Goal: Communication & Community: Answer question/provide support

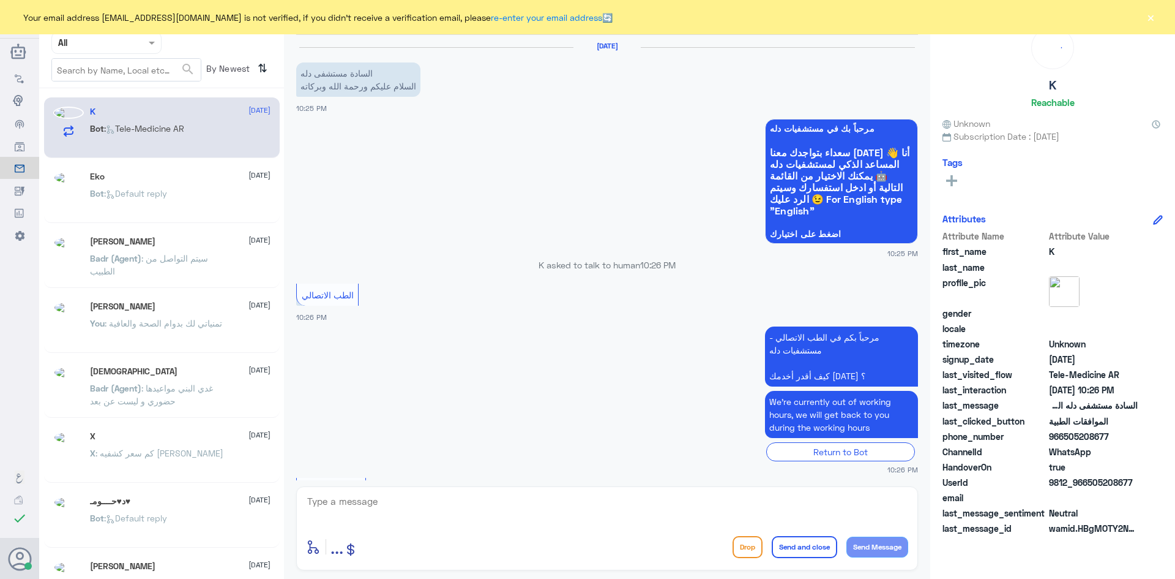
scroll to position [108, 0]
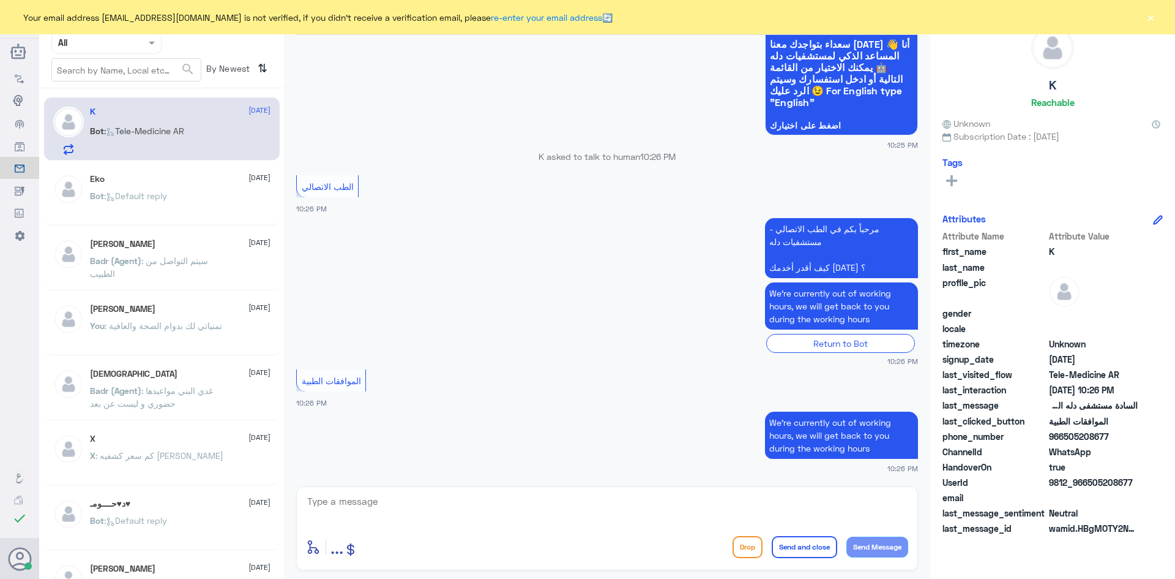
click at [1152, 20] on button "×" at bounding box center [1151, 17] width 12 height 12
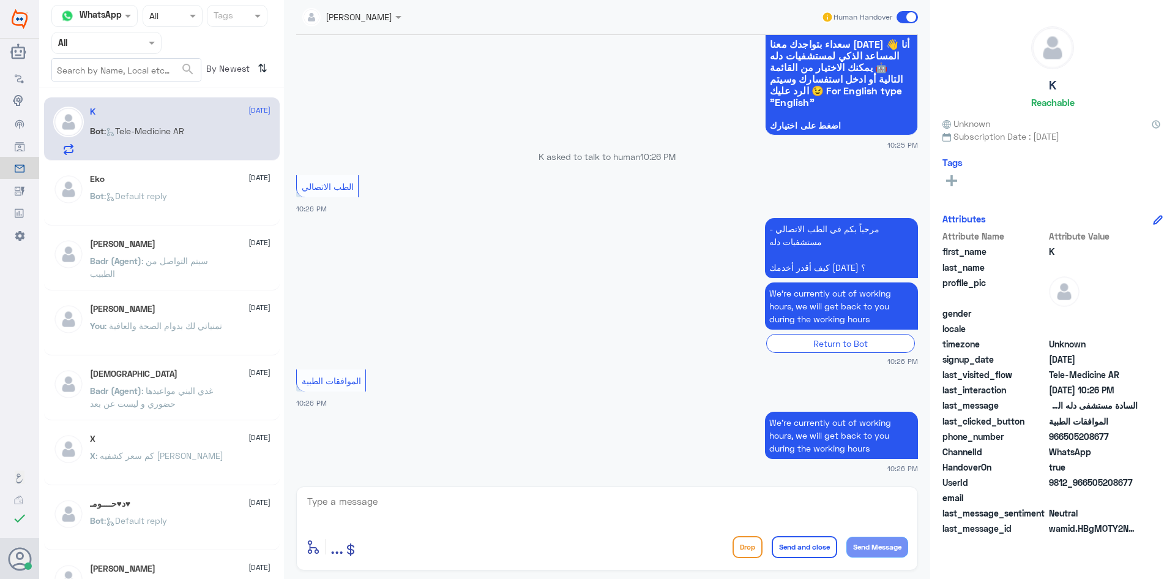
click at [907, 15] on span at bounding box center [907, 17] width 21 height 12
click at [0, 0] on input "checkbox" at bounding box center [0, 0] width 0 height 0
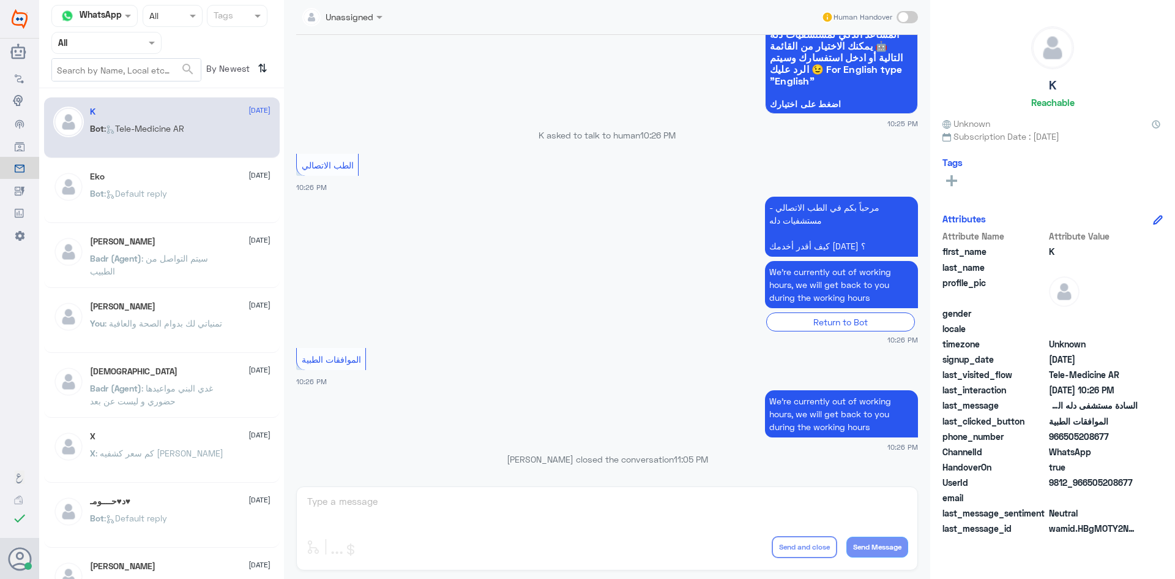
scroll to position [130, 0]
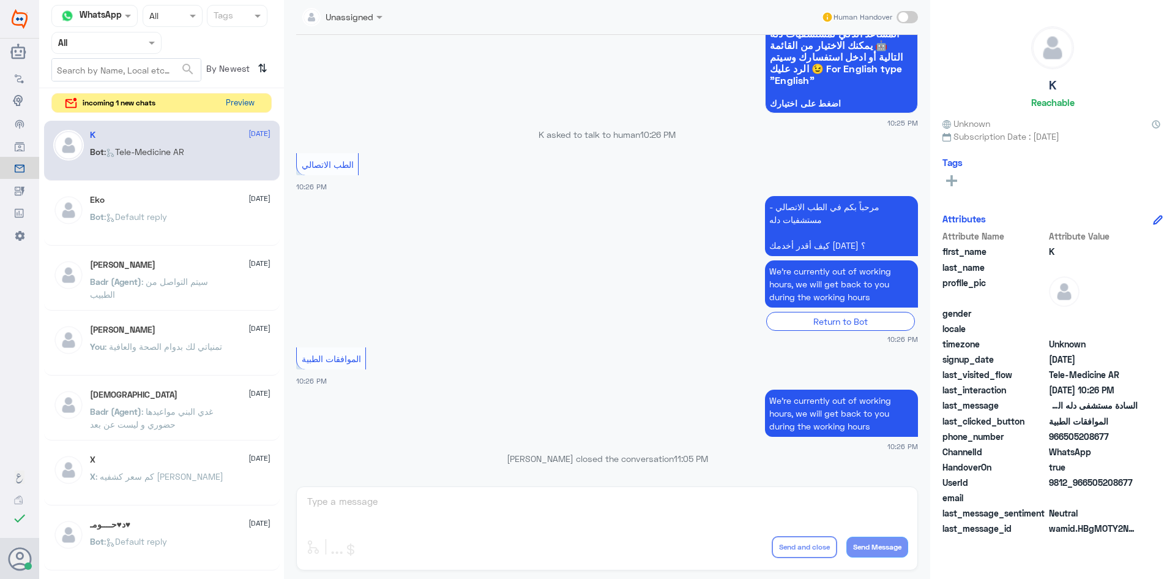
click at [242, 99] on button "Preview" at bounding box center [240, 103] width 38 height 19
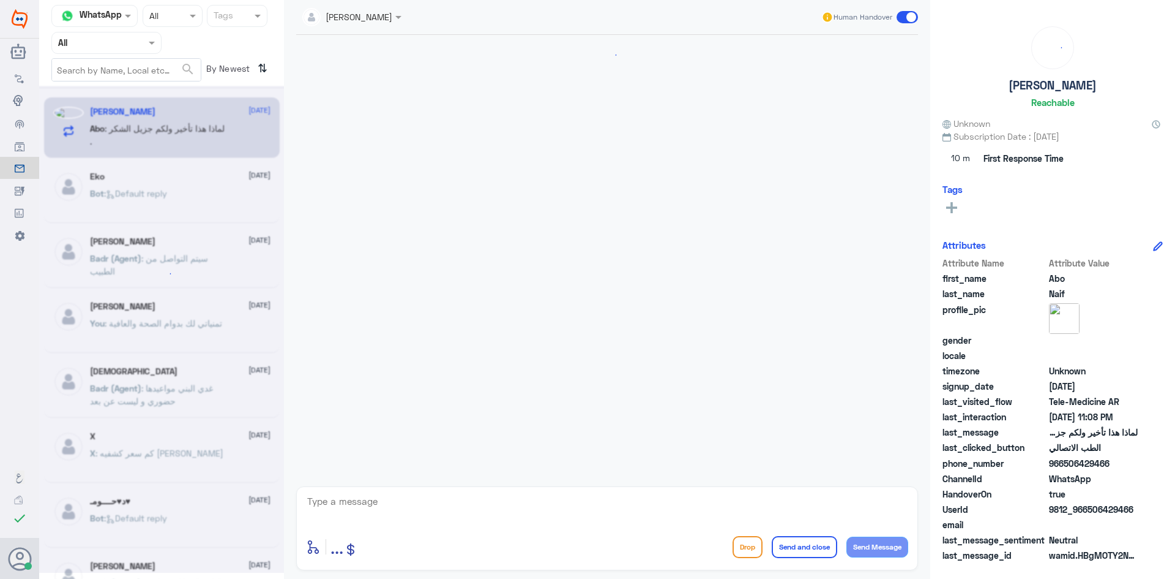
scroll to position [580, 0]
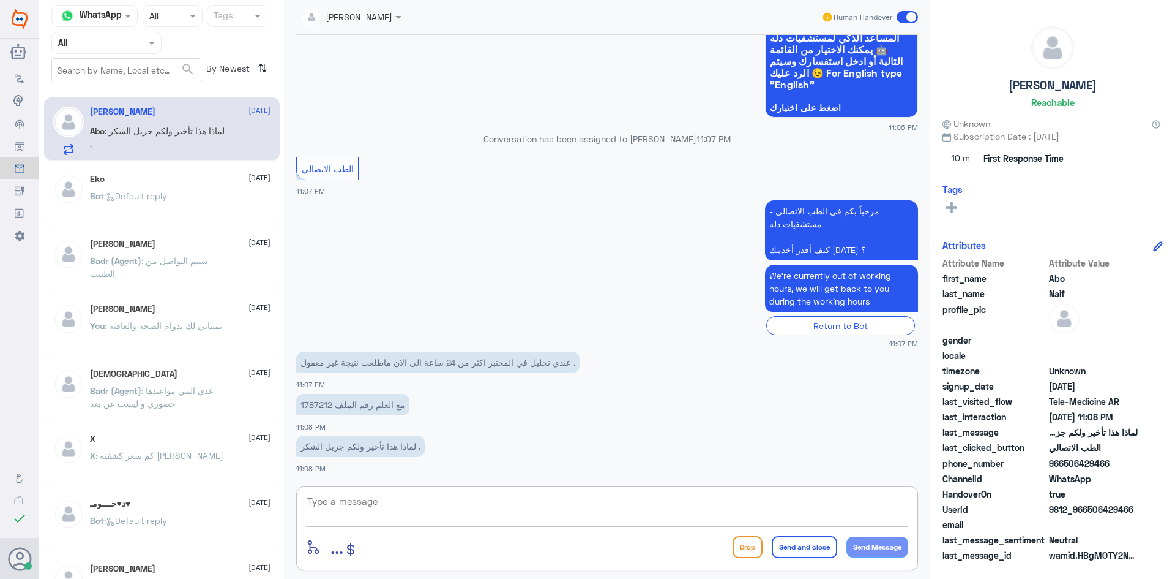
click at [410, 499] on textarea at bounding box center [607, 508] width 602 height 30
paste textarea "مرحبا معك [PERSON_NAME] من الطب الاتصالي"
type textarea "مرحبا معك [PERSON_NAME] من الطب الاتصالي"
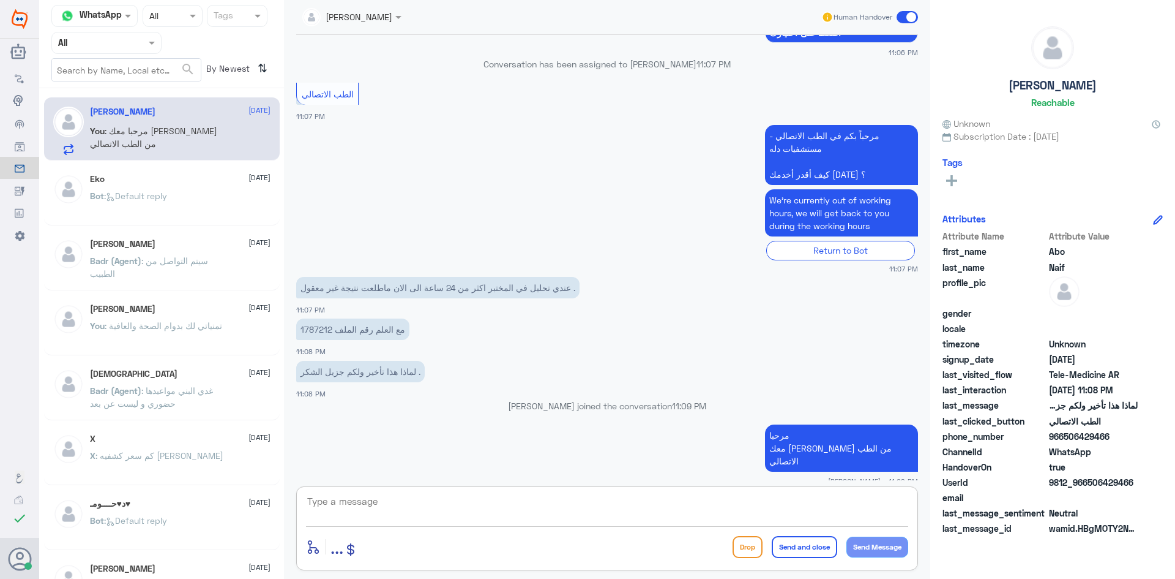
click at [490, 504] on textarea at bounding box center [607, 508] width 602 height 30
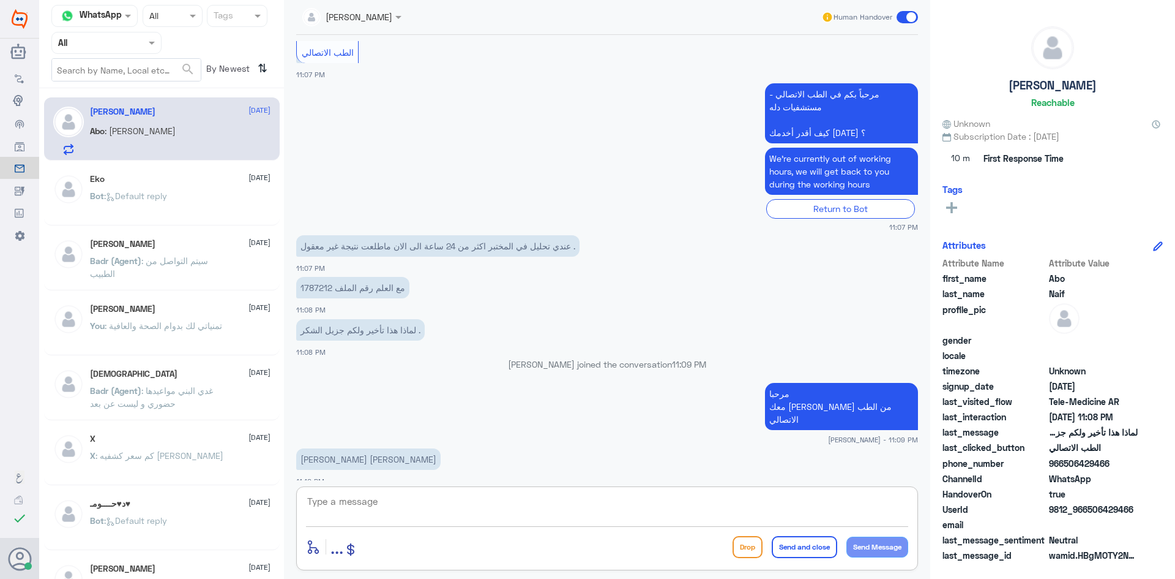
click at [492, 501] on textarea at bounding box center [607, 508] width 602 height 30
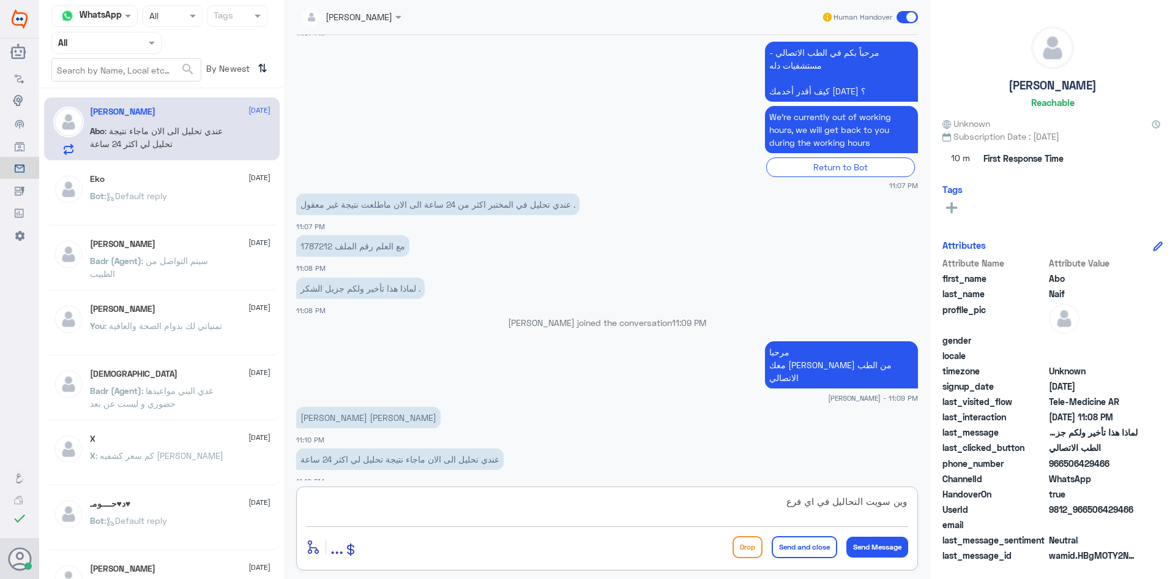
type textarea "وين سويت التحاليل في اي فرع ؟"
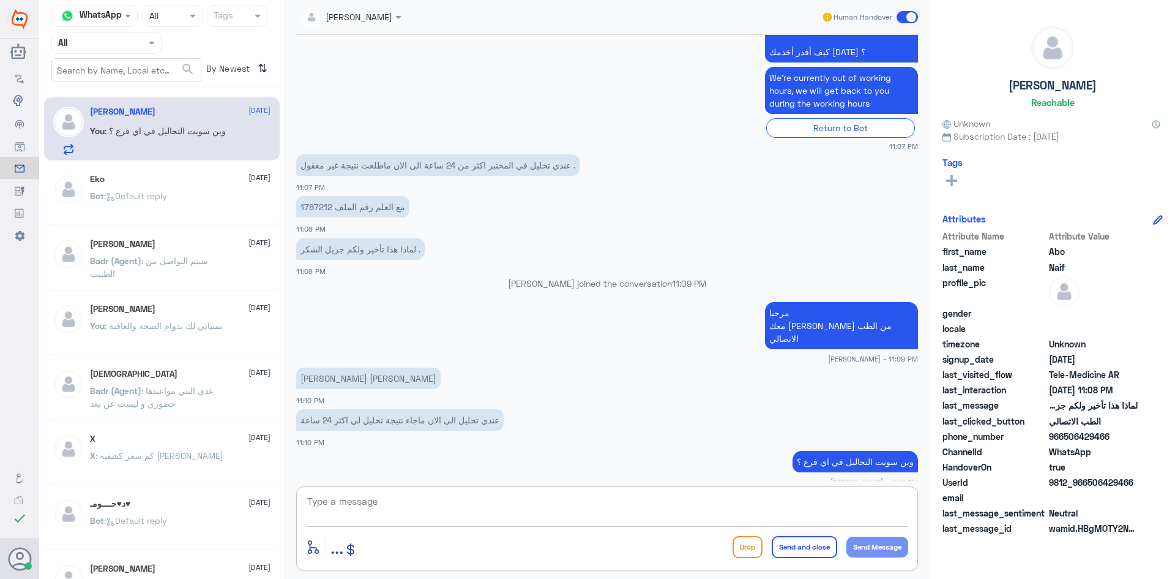
click at [901, 20] on span at bounding box center [907, 17] width 21 height 12
click at [0, 0] on input "checkbox" at bounding box center [0, 0] width 0 height 0
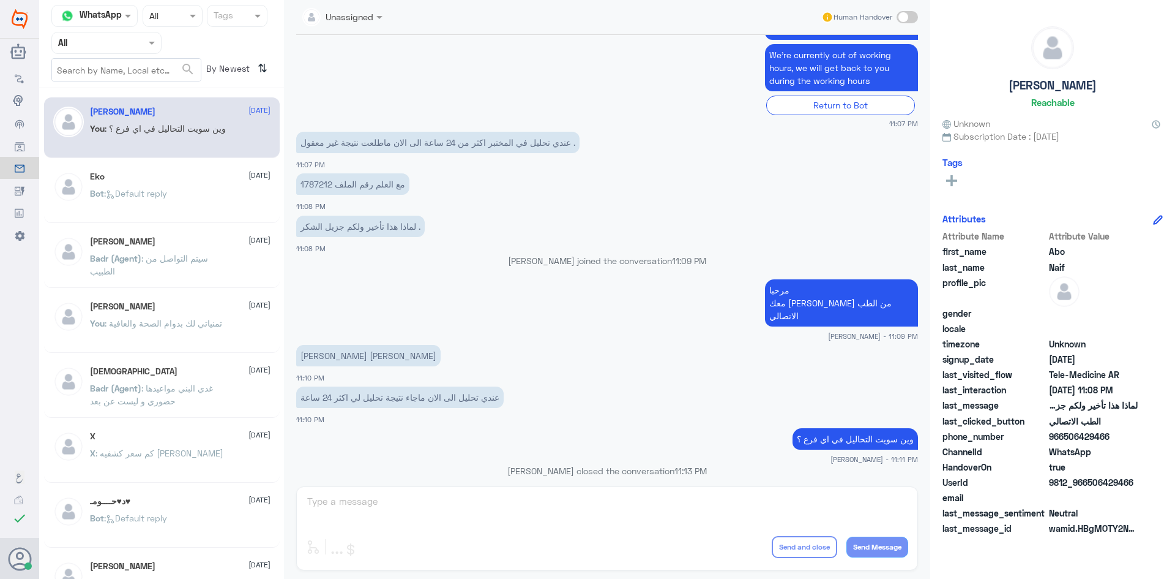
drag, startPoint x: 1133, startPoint y: 479, endPoint x: 1090, endPoint y: 479, distance: 43.5
click at [1090, 479] on span "9812_966506429466" at bounding box center [1093, 482] width 89 height 13
copy span "506429466"
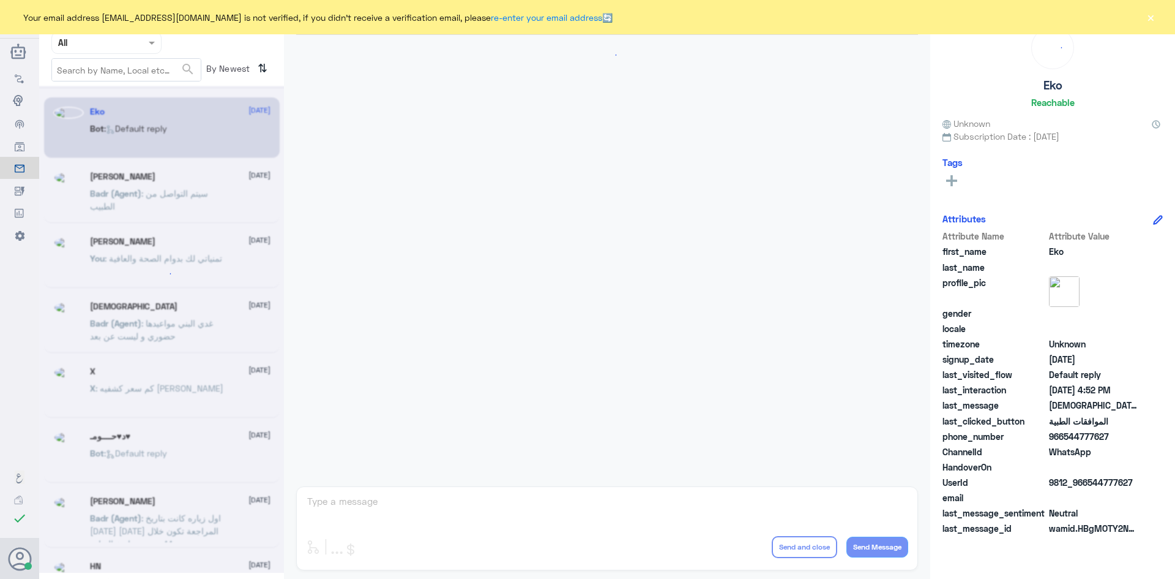
scroll to position [1169, 0]
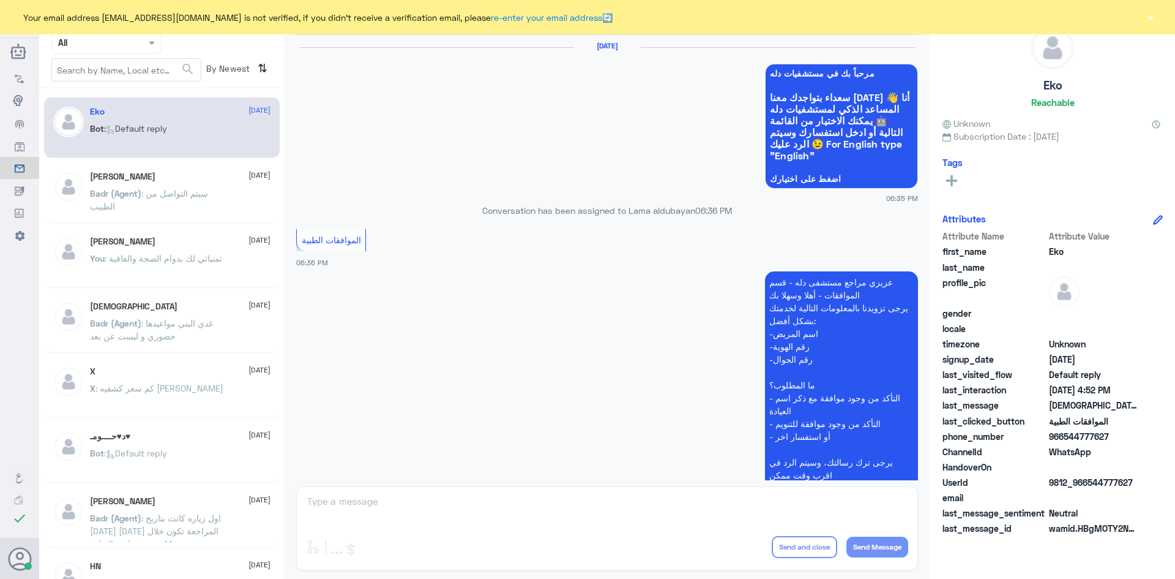
scroll to position [1169, 0]
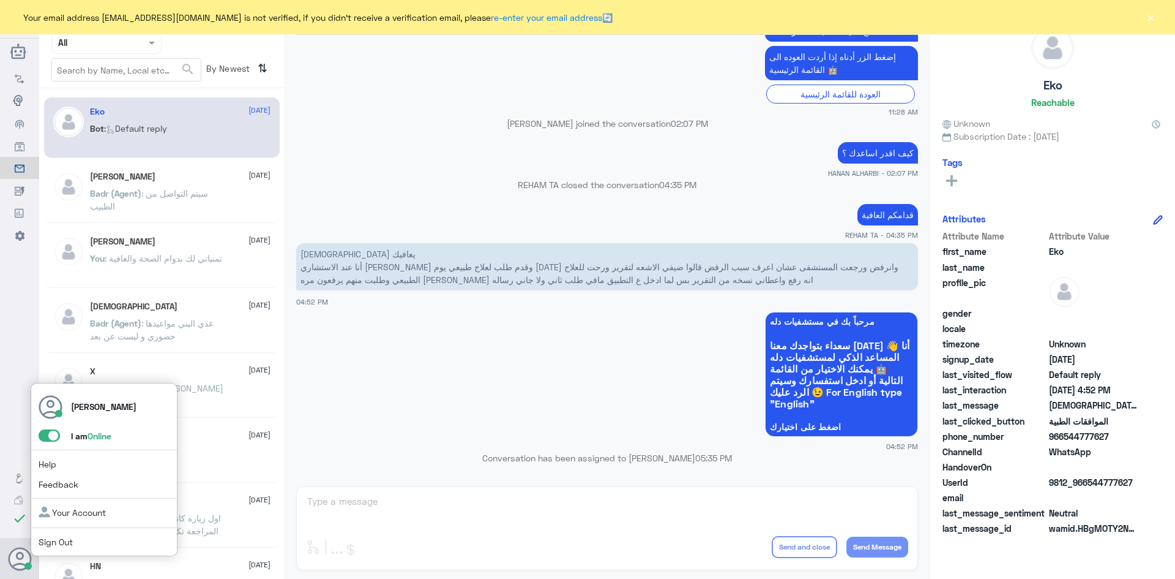
click at [48, 435] on span at bounding box center [49, 435] width 21 height 12
click at [0, 0] on input "checkbox" at bounding box center [0, 0] width 0 height 0
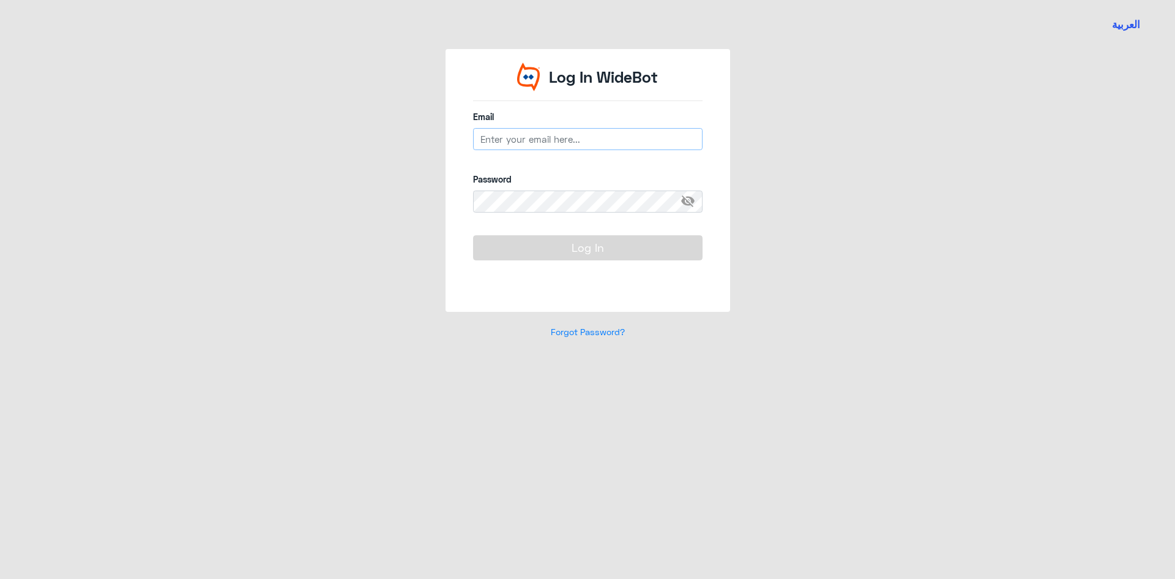
type input "a_almasou@dallahhealth.com"
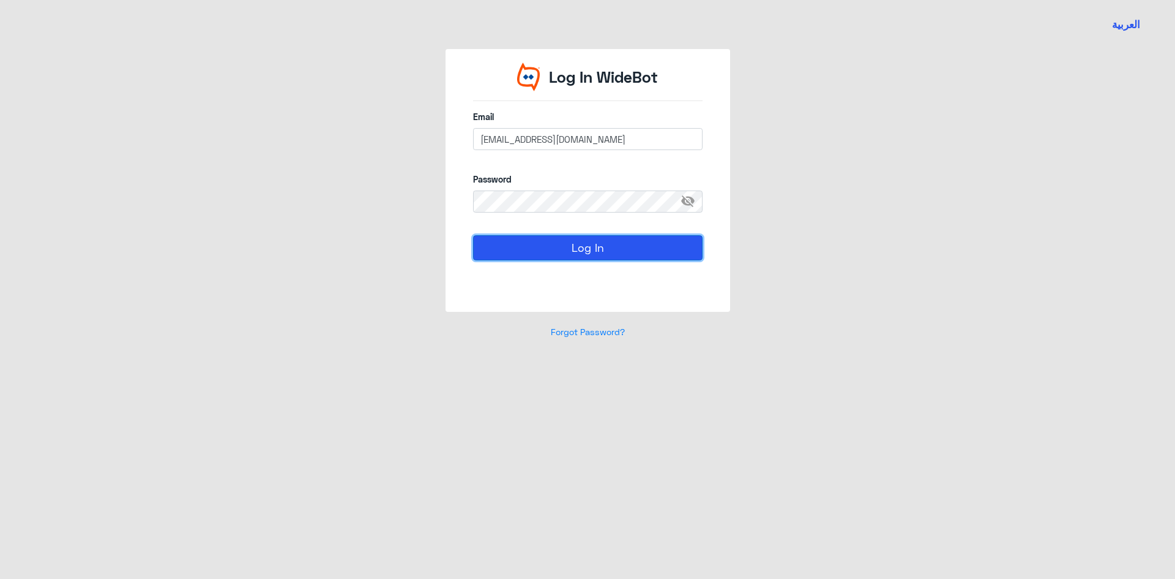
click at [676, 253] on button "Log In" at bounding box center [588, 247] width 230 height 24
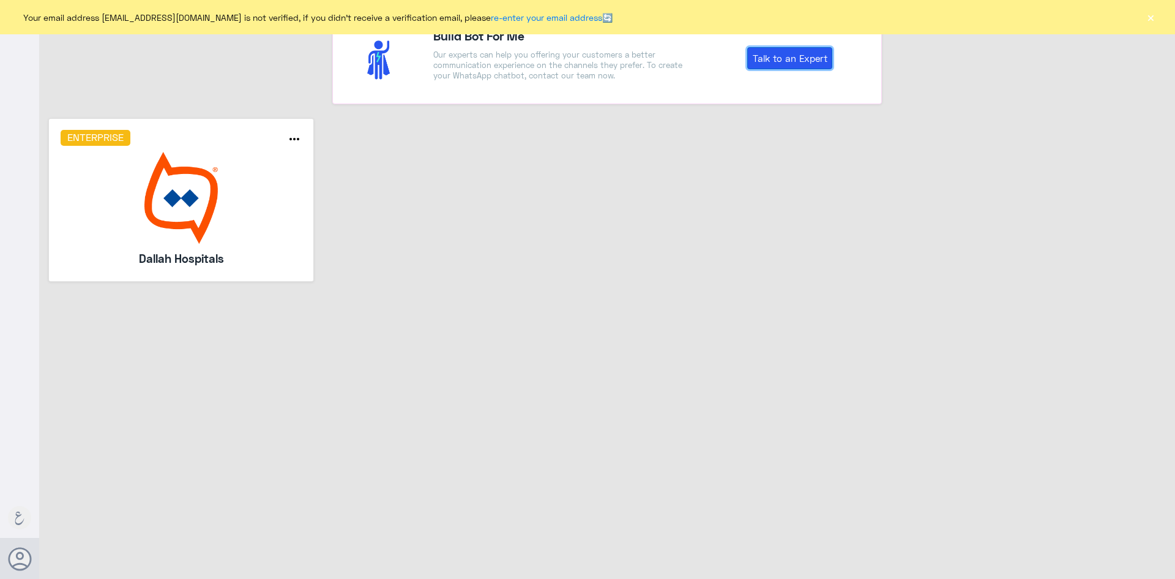
click at [779, 60] on link "Talk to an Expert" at bounding box center [790, 58] width 85 height 22
click at [238, 231] on img at bounding box center [182, 198] width 242 height 92
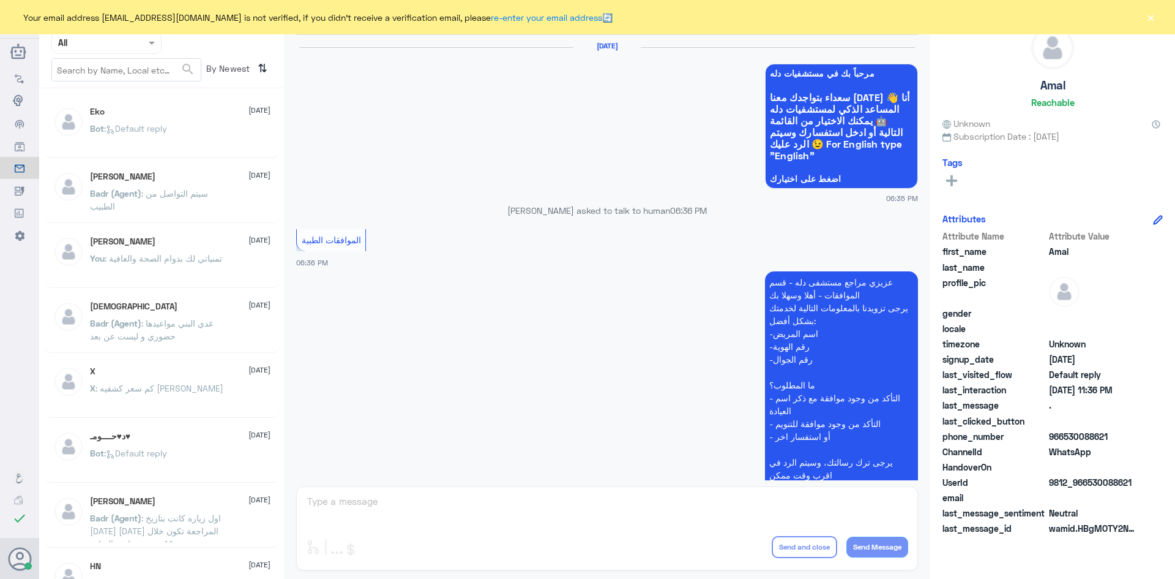
scroll to position [1169, 0]
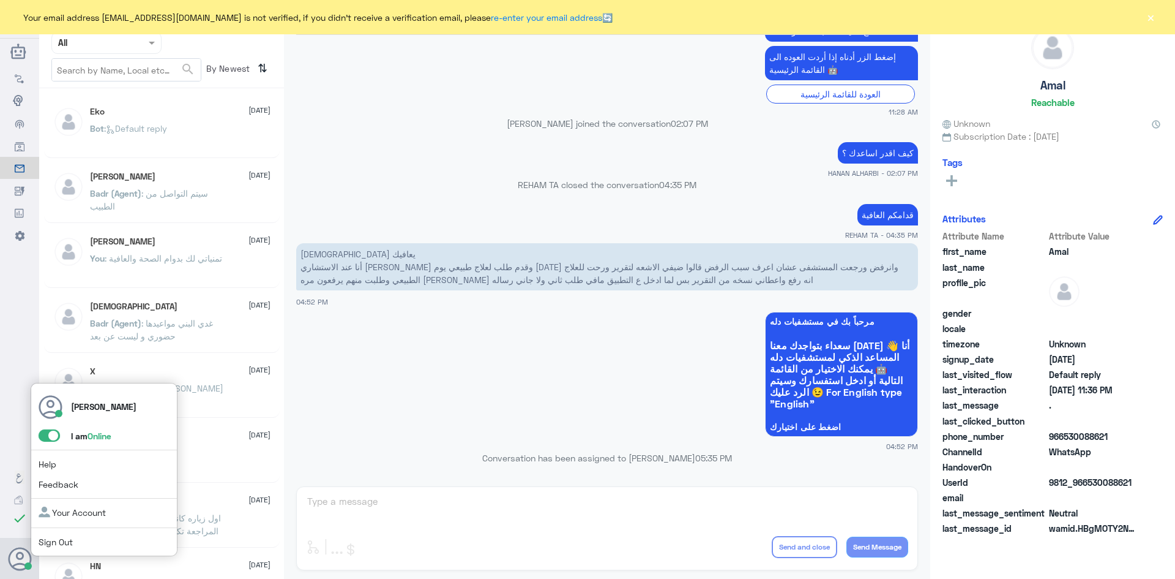
click at [43, 436] on span at bounding box center [49, 435] width 21 height 12
click at [0, 0] on input "checkbox" at bounding box center [0, 0] width 0 height 0
